Goal: Ask a question: Seek information or help from site administrators or community

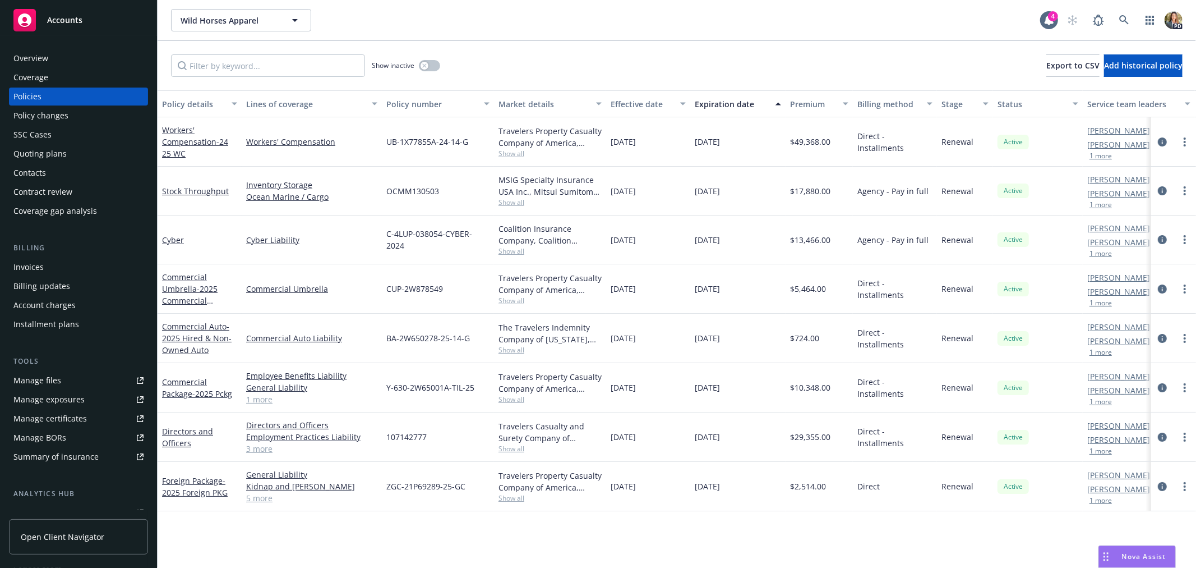
click at [47, 55] on div "Overview" at bounding box center [30, 58] width 35 height 18
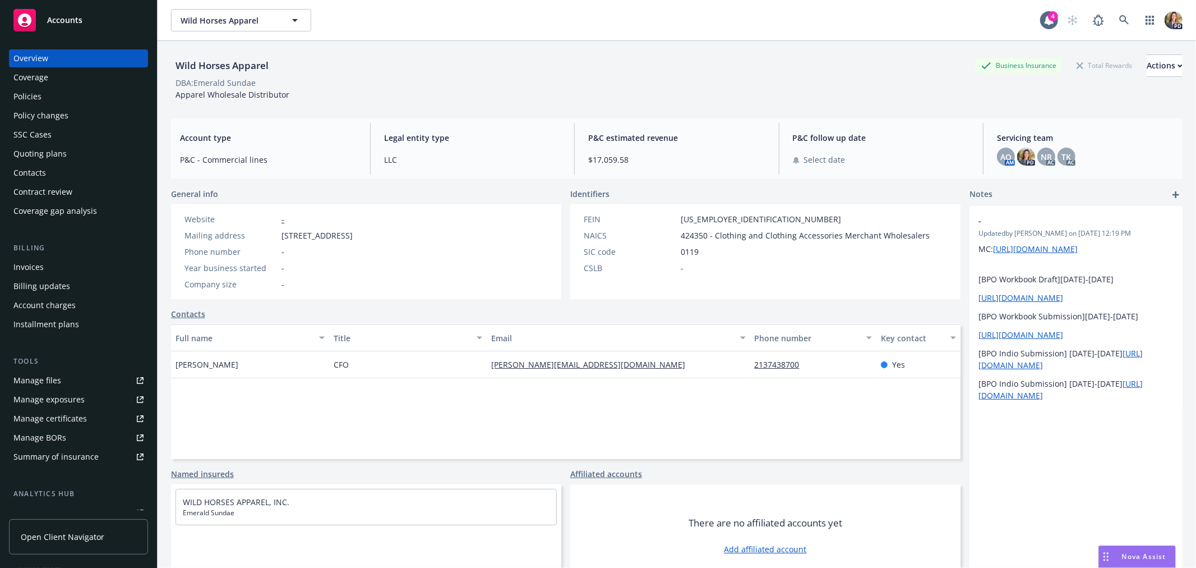
click at [1135, 557] on span "Nova Assist" at bounding box center [1144, 556] width 44 height 10
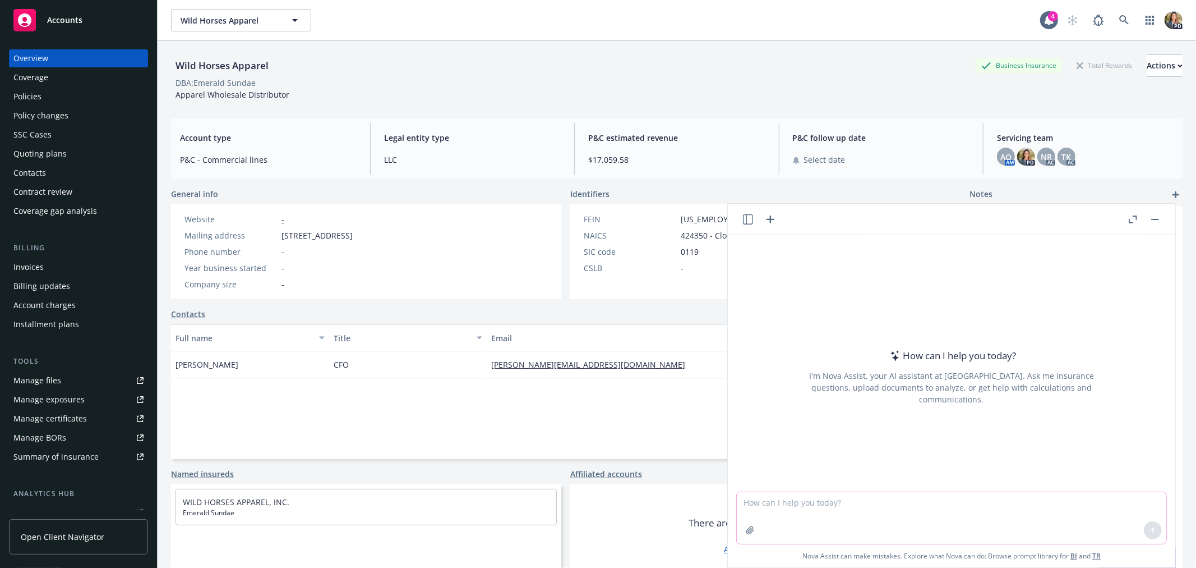
drag, startPoint x: 912, startPoint y: 491, endPoint x: 906, endPoint y: 501, distance: 11.8
click at [906, 501] on textarea at bounding box center [952, 518] width 430 height 52
click at [833, 495] on textarea "what does the term [DEMOGRAPHIC_DATA] mean?" at bounding box center [952, 517] width 430 height 53
type textarea "what does the term escheatable mean?"
click at [1148, 534] on button at bounding box center [1153, 530] width 18 height 18
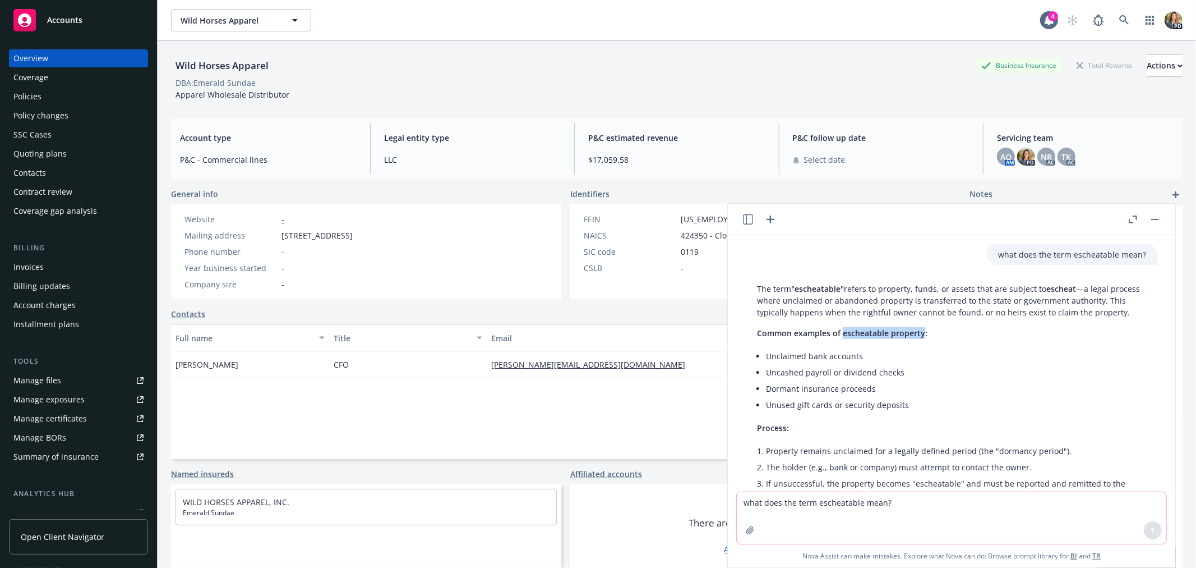
drag, startPoint x: 843, startPoint y: 345, endPoint x: 922, endPoint y: 344, distance: 78.5
click at [922, 338] on span "Common examples of escheatable property:" at bounding box center [842, 332] width 170 height 11
copy span "escheatable property"
